Goal: Check status: Check status

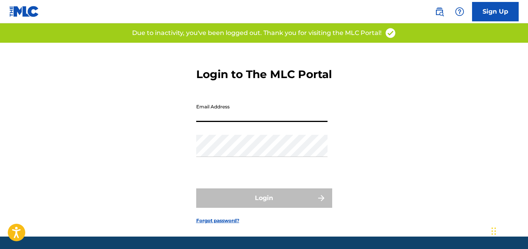
click at [230, 122] on input "Email Address" at bounding box center [261, 111] width 131 height 22
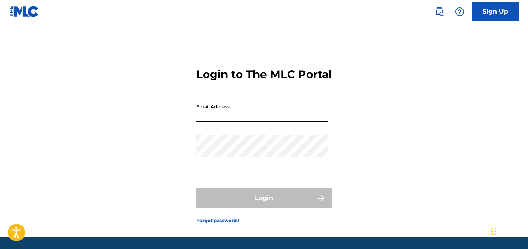
type input "[EMAIL_ADDRESS][DOMAIN_NAME]"
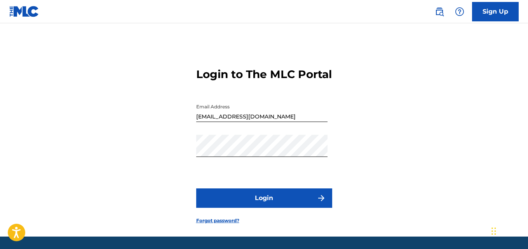
click at [235, 208] on button "Login" at bounding box center [264, 197] width 136 height 19
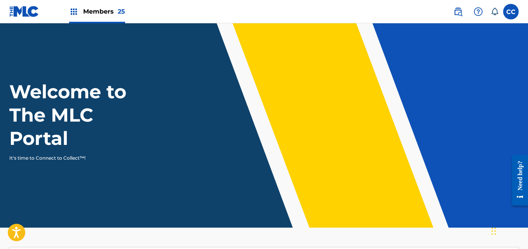
click at [104, 11] on span "Members 25" at bounding box center [104, 11] width 42 height 9
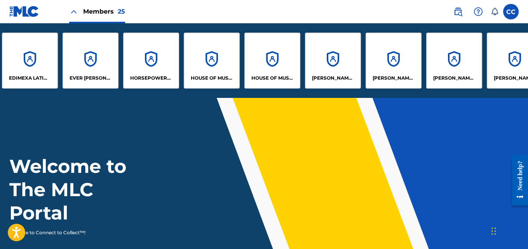
scroll to position [0, 377]
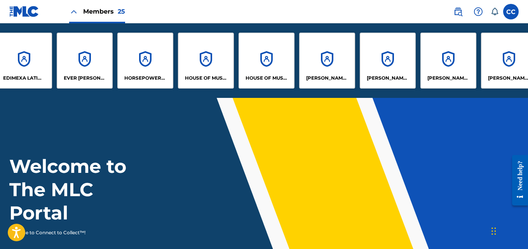
click at [324, 70] on div "[PERSON_NAME] [PERSON_NAME]" at bounding box center [327, 61] width 56 height 56
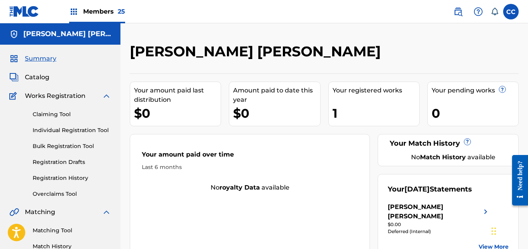
drag, startPoint x: 528, startPoint y: 40, endPoint x: 530, endPoint y: 61, distance: 21.5
click at [528, 61] on html "Accessibility Screen-Reader Guide, Feedback, and Issue Reporting | New window M…" at bounding box center [264, 124] width 528 height 249
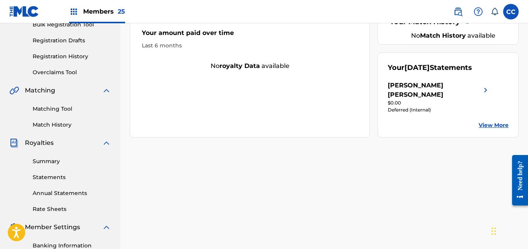
scroll to position [119, 0]
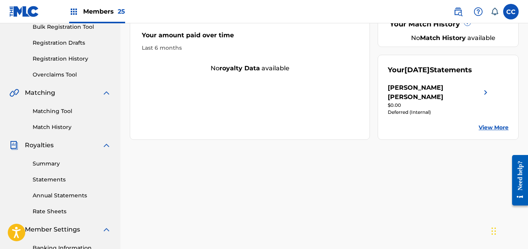
click at [510, 121] on div "Your [DATE] Statements [PERSON_NAME] [PERSON_NAME] $0.00 Deferred (Internal) Vi…" at bounding box center [448, 97] width 141 height 85
click at [413, 116] on div "Deferred (Internal)" at bounding box center [439, 112] width 103 height 7
